Goal: Information Seeking & Learning: Learn about a topic

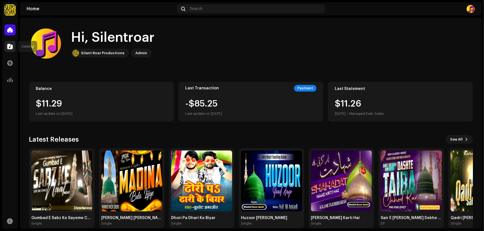
click at [7, 46] on span at bounding box center [10, 46] width 6 height 4
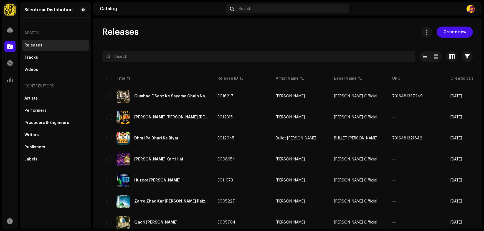
scroll to position [375, 0]
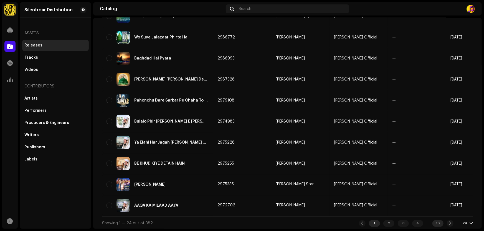
click at [437, 225] on div "16" at bounding box center [437, 224] width 11 height 7
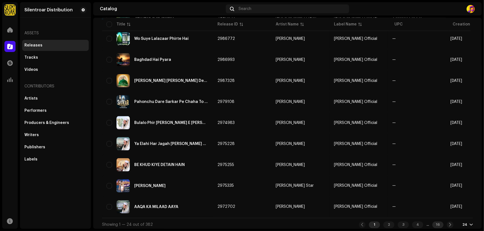
click at [437, 223] on div "16" at bounding box center [437, 225] width 11 height 7
click at [436, 222] on div "16" at bounding box center [437, 225] width 11 height 7
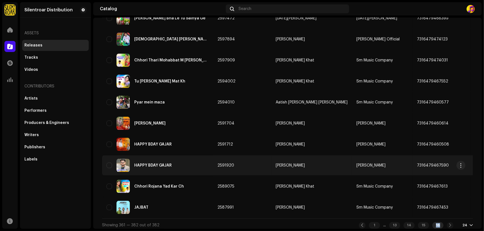
scroll to position [333, 0]
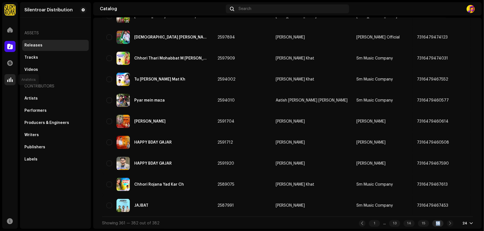
click at [8, 80] on span at bounding box center [10, 80] width 6 height 4
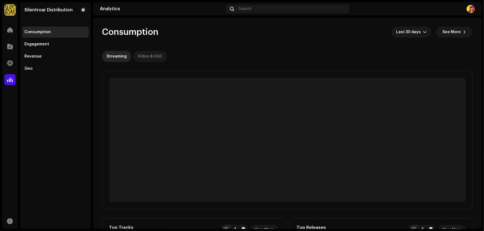
click at [146, 57] on div "Video & UGC" at bounding box center [150, 56] width 25 height 11
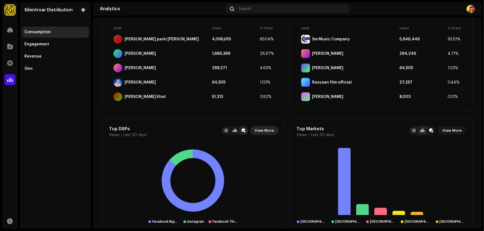
scroll to position [338, 0]
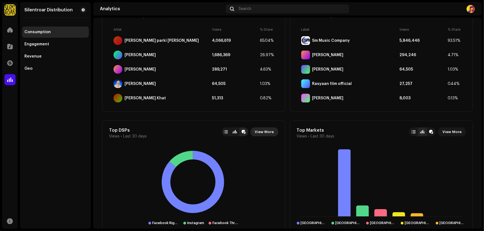
click at [261, 132] on span "View More" at bounding box center [264, 132] width 19 height 11
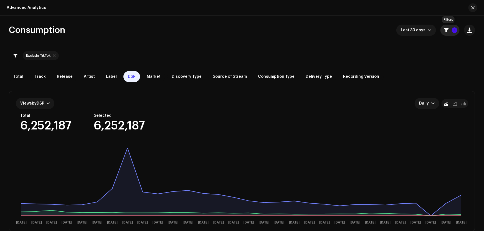
click at [452, 29] on p-badge "1" at bounding box center [455, 30] width 6 height 6
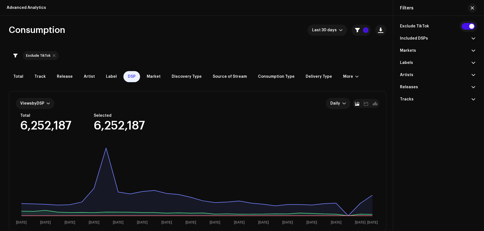
click at [471, 26] on input "checkbox" at bounding box center [468, 26] width 13 height 7
checkbox input "false"
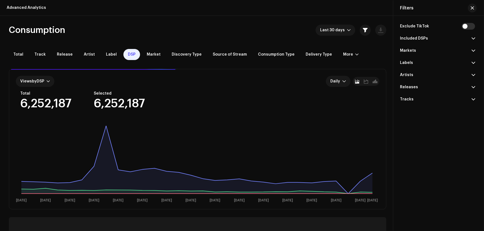
click at [472, 38] on span at bounding box center [473, 38] width 4 height 4
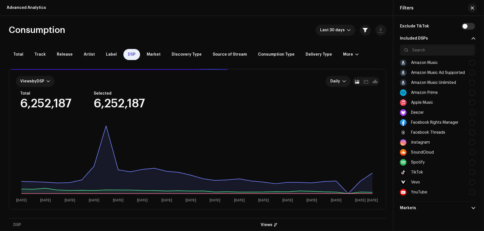
scroll to position [25, 0]
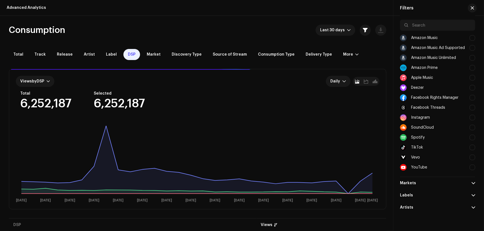
click at [428, 166] on div "YouTube" at bounding box center [437, 168] width 75 height 10
checkbox input "true"
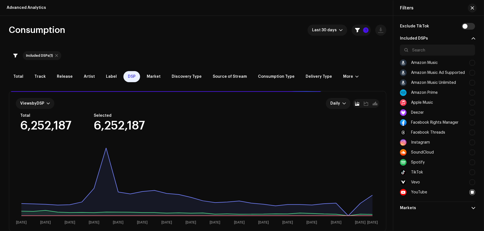
click at [471, 60] on div at bounding box center [472, 63] width 6 height 6
checkbox input "true"
click at [470, 72] on div at bounding box center [472, 73] width 6 height 6
checkbox input "true"
click at [471, 81] on div at bounding box center [472, 83] width 6 height 6
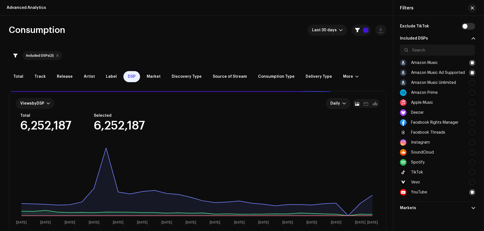
checkbox input "true"
click at [471, 91] on div at bounding box center [472, 93] width 6 height 6
checkbox input "true"
click at [470, 104] on div at bounding box center [472, 103] width 6 height 6
checkbox input "true"
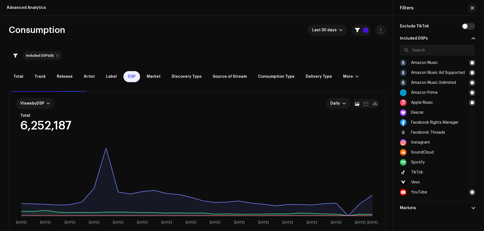
click at [470, 113] on div at bounding box center [472, 113] width 6 height 6
checkbox input "true"
click at [472, 124] on div at bounding box center [472, 123] width 6 height 6
checkbox input "true"
click at [472, 133] on div at bounding box center [472, 133] width 6 height 6
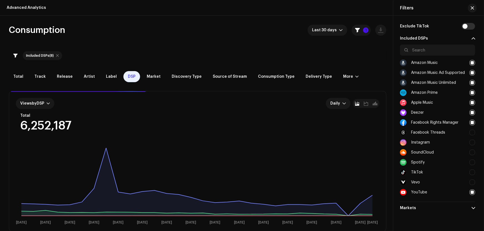
checkbox input "true"
click at [470, 146] on div "Instagram" at bounding box center [437, 143] width 75 height 10
checkbox input "true"
click at [471, 152] on div at bounding box center [472, 153] width 6 height 6
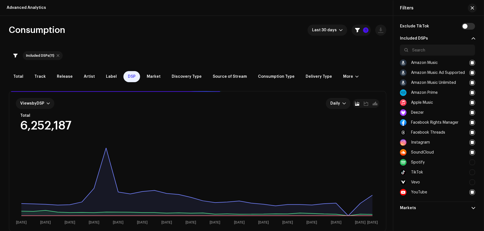
checkbox input "false"
click at [472, 161] on div at bounding box center [472, 163] width 6 height 6
checkbox input "true"
click at [472, 150] on div at bounding box center [472, 153] width 6 height 6
checkbox input "true"
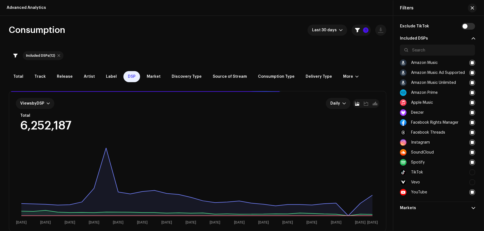
click at [472, 174] on div at bounding box center [472, 173] width 6 height 6
checkbox input "true"
click at [470, 184] on div at bounding box center [472, 183] width 6 height 6
checkbox input "true"
click at [471, 7] on span "button" at bounding box center [471, 8] width 3 height 4
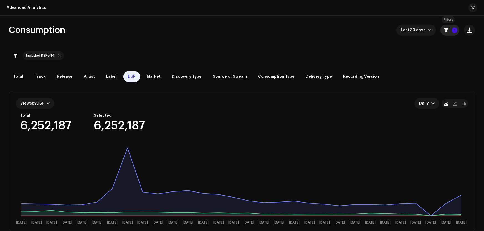
click at [444, 30] on span "button" at bounding box center [446, 30] width 5 height 4
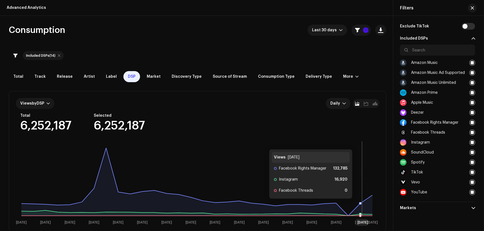
scroll to position [75, 0]
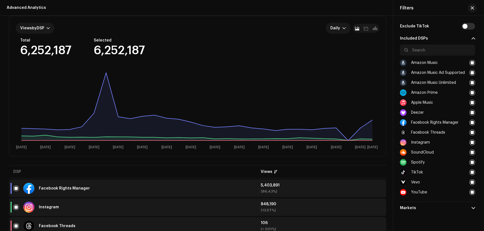
click at [471, 190] on div at bounding box center [472, 193] width 6 height 6
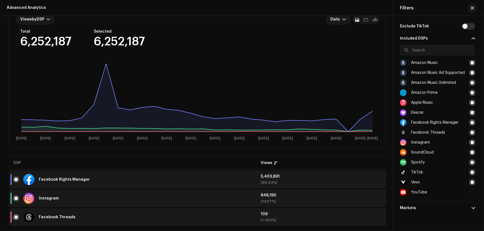
scroll to position [88, 0]
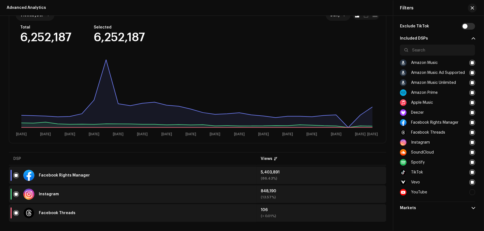
click at [471, 193] on div at bounding box center [472, 193] width 6 height 6
checkbox input "false"
click at [469, 63] on div at bounding box center [472, 63] width 6 height 6
checkbox input "false"
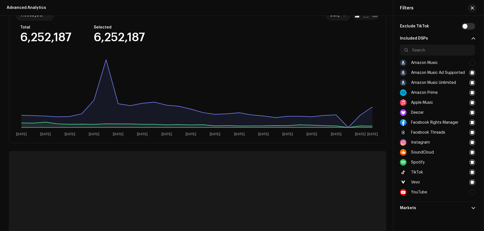
click at [469, 122] on div at bounding box center [472, 123] width 6 height 6
checkbox input "false"
click at [471, 109] on div "Deezer" at bounding box center [437, 113] width 75 height 10
checkbox input "false"
click at [470, 103] on div at bounding box center [472, 103] width 6 height 6
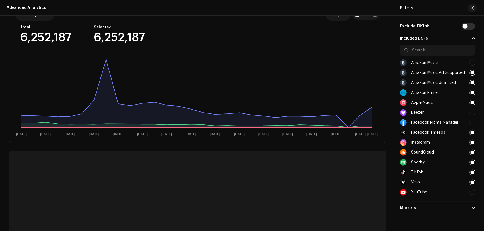
checkbox input "false"
click at [470, 91] on div at bounding box center [472, 93] width 6 height 6
checkbox input "false"
click at [471, 81] on div at bounding box center [472, 83] width 6 height 6
checkbox input "false"
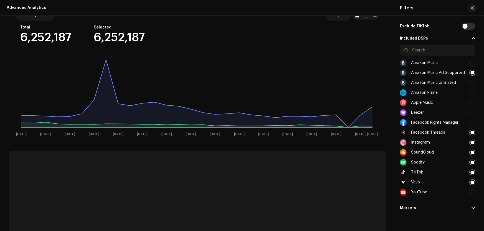
click at [469, 72] on div at bounding box center [472, 73] width 6 height 6
checkbox input "false"
click at [470, 180] on div at bounding box center [472, 183] width 6 height 6
checkbox input "false"
click at [470, 172] on div at bounding box center [472, 173] width 6 height 6
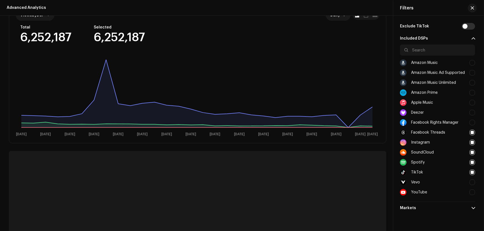
checkbox input "false"
click at [471, 162] on div at bounding box center [472, 163] width 6 height 6
checkbox input "false"
click at [471, 152] on div at bounding box center [472, 153] width 6 height 6
checkbox input "false"
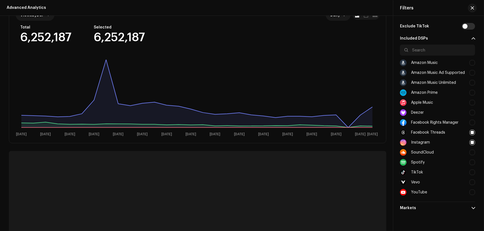
click at [471, 143] on div at bounding box center [472, 143] width 6 height 6
checkbox input "false"
click at [471, 133] on div at bounding box center [472, 133] width 6 height 6
checkbox input "false"
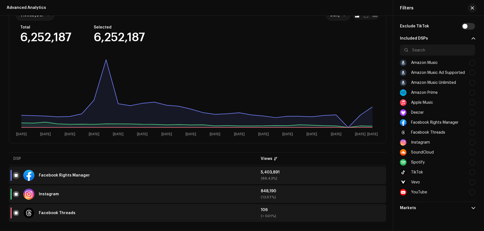
click at [14, 177] on input "checkbox" at bounding box center [16, 176] width 6 height 6
click at [15, 175] on input "Row Unselected" at bounding box center [16, 176] width 6 height 6
checkbox input "true"
click at [471, 191] on div at bounding box center [472, 193] width 6 height 6
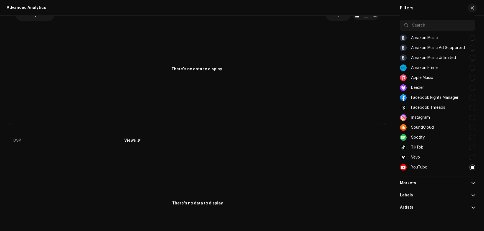
scroll to position [52, 0]
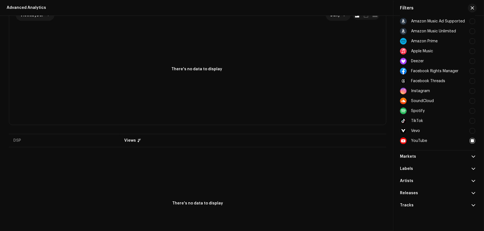
click at [468, 156] on p-accordion-header "Markets" at bounding box center [437, 157] width 75 height 12
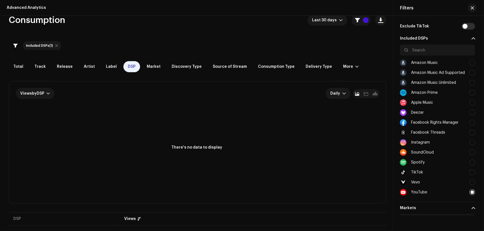
scroll to position [0, 0]
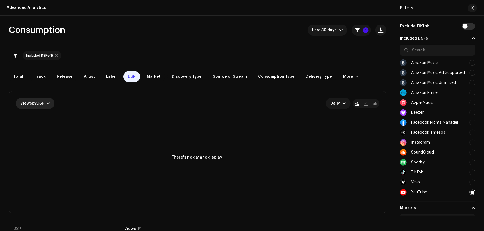
click at [38, 101] on div "Views by DSP" at bounding box center [35, 103] width 39 height 11
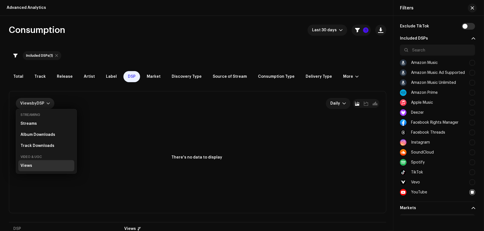
click at [184, 130] on rect at bounding box center [197, 164] width 362 height 89
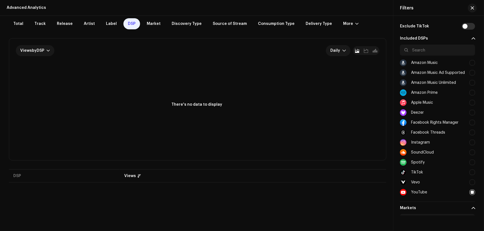
scroll to position [101, 0]
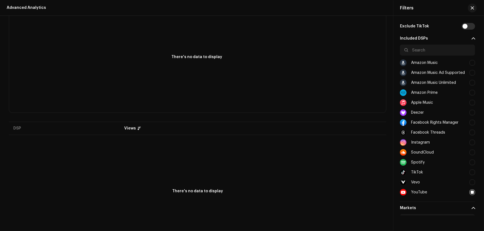
click at [469, 191] on div at bounding box center [472, 193] width 6 height 6
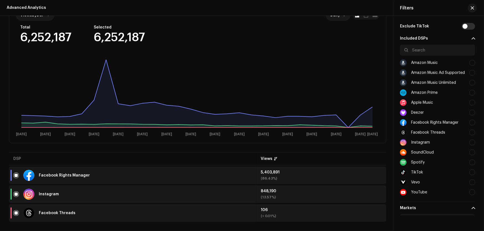
click at [469, 191] on div at bounding box center [472, 193] width 6 height 6
checkbox input "true"
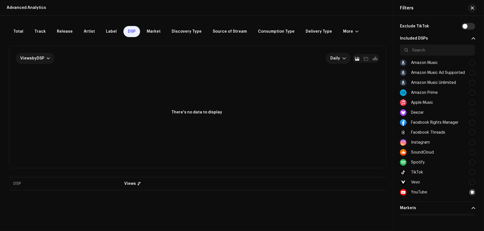
scroll to position [25, 0]
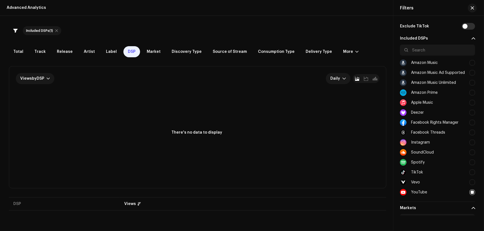
click at [439, 124] on div "Facebook Rights Manager" at bounding box center [434, 123] width 47 height 4
checkbox input "true"
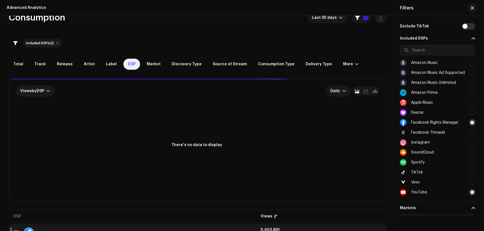
scroll to position [7, 0]
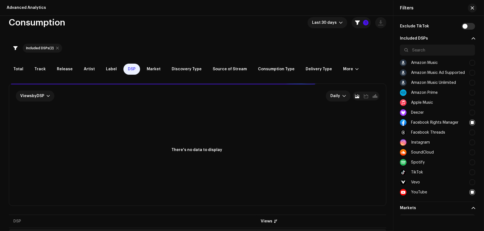
click at [470, 61] on div at bounding box center [472, 63] width 6 height 6
checkbox input "true"
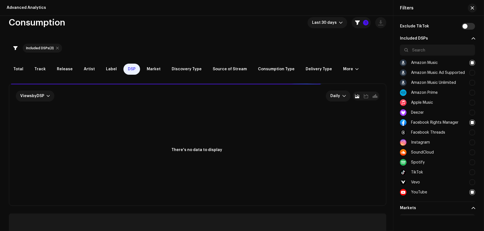
click at [472, 75] on div at bounding box center [472, 73] width 6 height 6
checkbox input "true"
click at [470, 80] on div at bounding box center [472, 83] width 6 height 6
checkbox input "true"
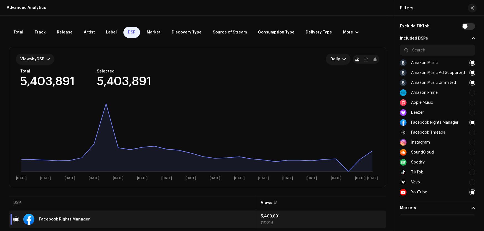
scroll to position [51, 0]
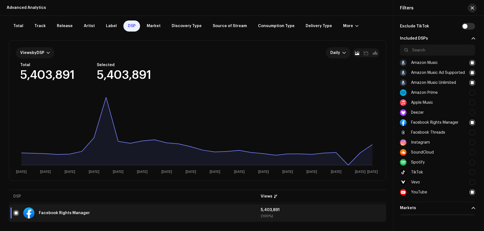
click at [473, 8] on span "button" at bounding box center [471, 8] width 3 height 4
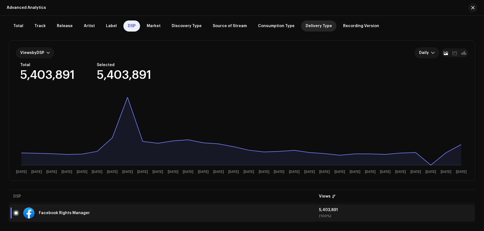
click at [316, 24] on span "Delivery Type" at bounding box center [318, 26] width 26 height 4
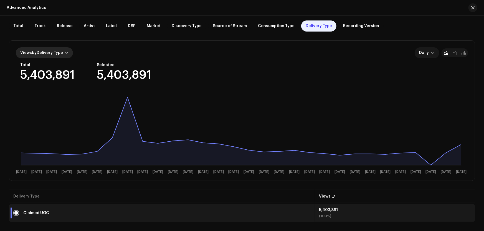
click at [42, 52] on span "Views by Delivery Type" at bounding box center [41, 53] width 43 height 4
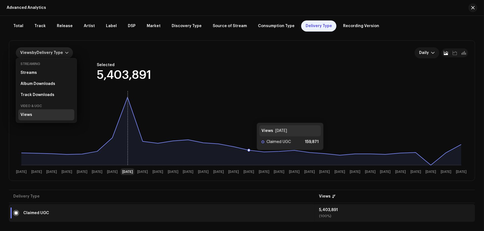
click at [296, 114] on rect at bounding box center [241, 132] width 451 height 89
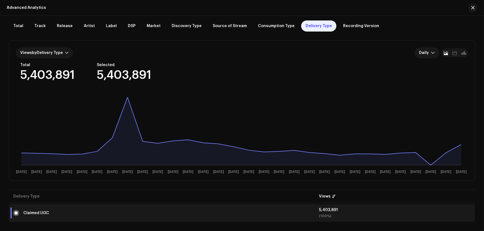
click at [417, 59] on div "Views by Delivery Type Daily Total 5,403,891 Selected 5,403,891 [DATE] [DATE] […" at bounding box center [241, 111] width 465 height 140
click at [424, 54] on span "Daily" at bounding box center [425, 52] width 12 height 11
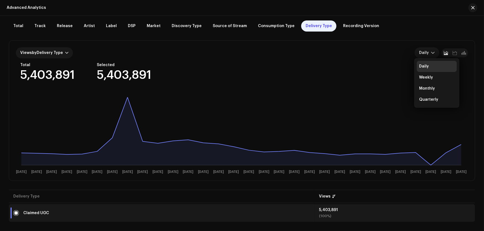
click at [382, 66] on div "Total 5,403,891 Selected 5,403,891" at bounding box center [244, 72] width 448 height 18
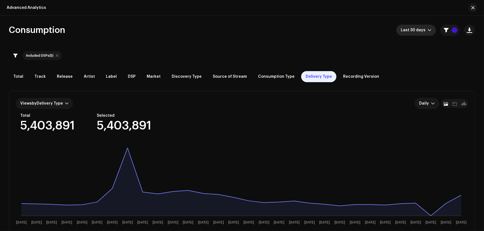
click at [413, 30] on span "Last 30 days" at bounding box center [414, 30] width 27 height 11
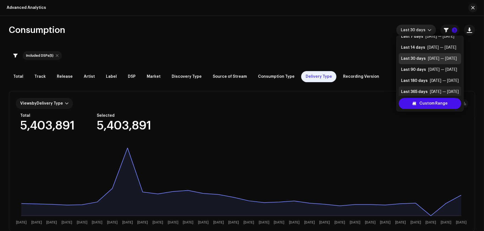
scroll to position [11, 0]
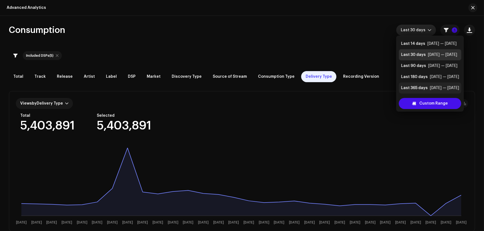
click at [417, 89] on div "Last 365 days" at bounding box center [414, 88] width 27 height 6
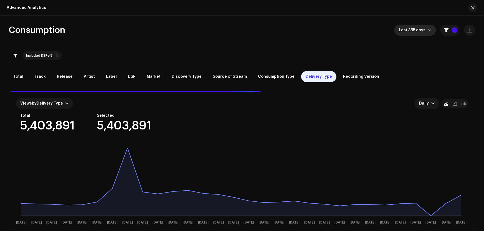
click at [416, 27] on span "Last 365 days" at bounding box center [413, 30] width 29 height 11
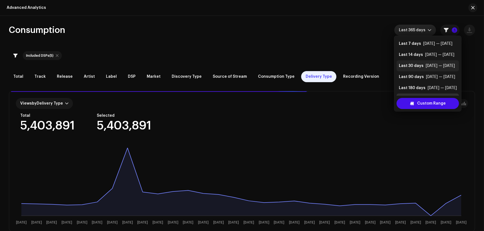
scroll to position [11, 0]
click at [355, 55] on div "Included DSPs (5)" at bounding box center [242, 55] width 466 height 13
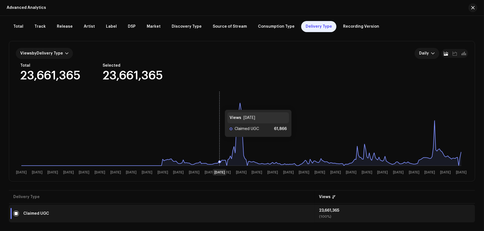
scroll to position [51, 0]
